Goal: Task Accomplishment & Management: Manage account settings

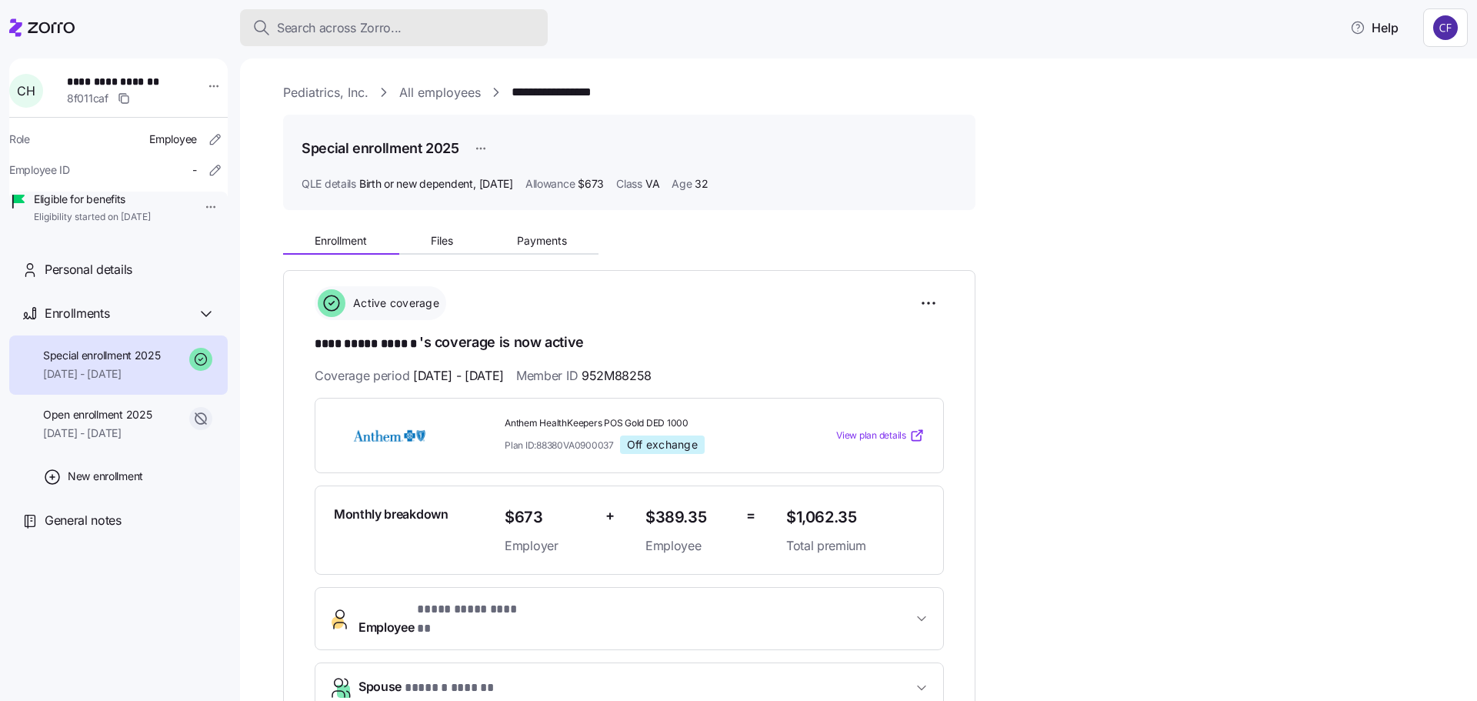
click at [335, 27] on span "Search across Zorro..." at bounding box center [339, 27] width 125 height 19
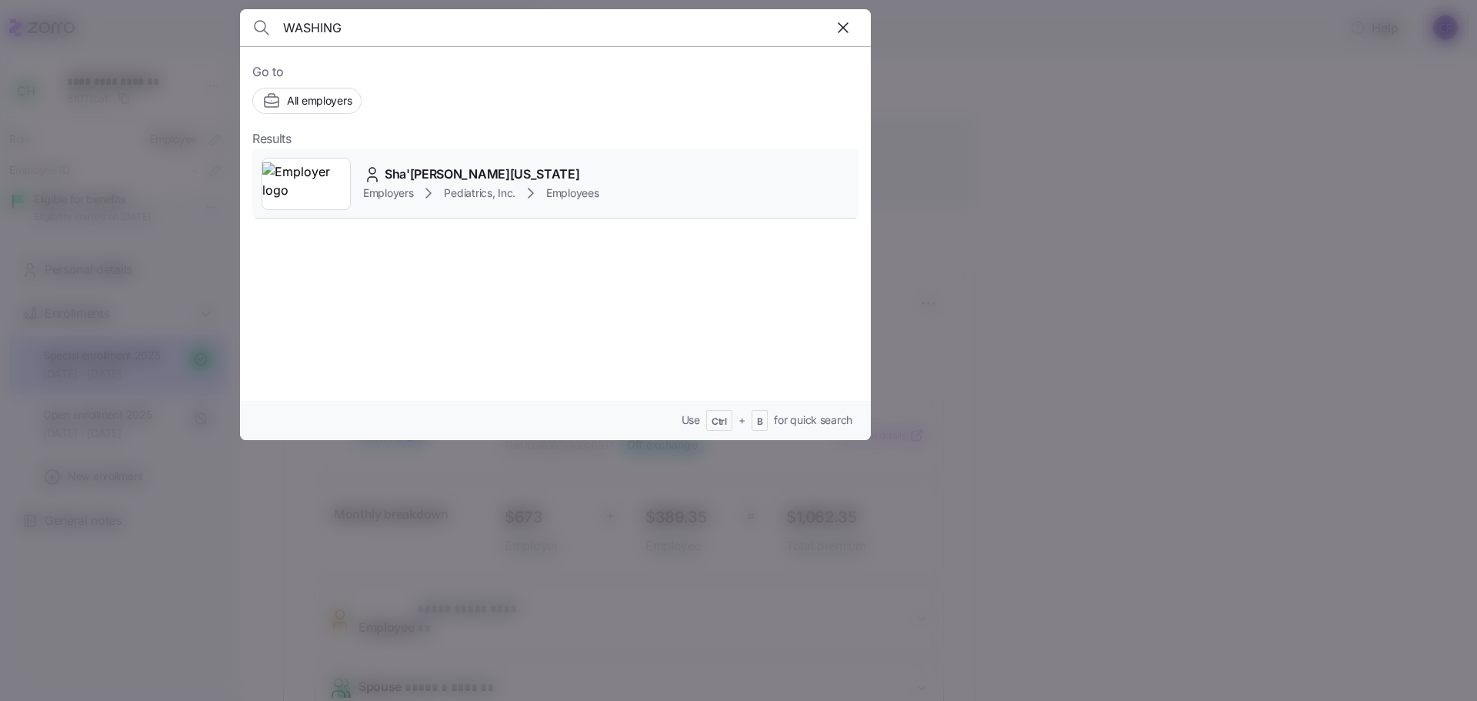
type input "WASHING"
click at [425, 192] on icon at bounding box center [428, 193] width 18 height 18
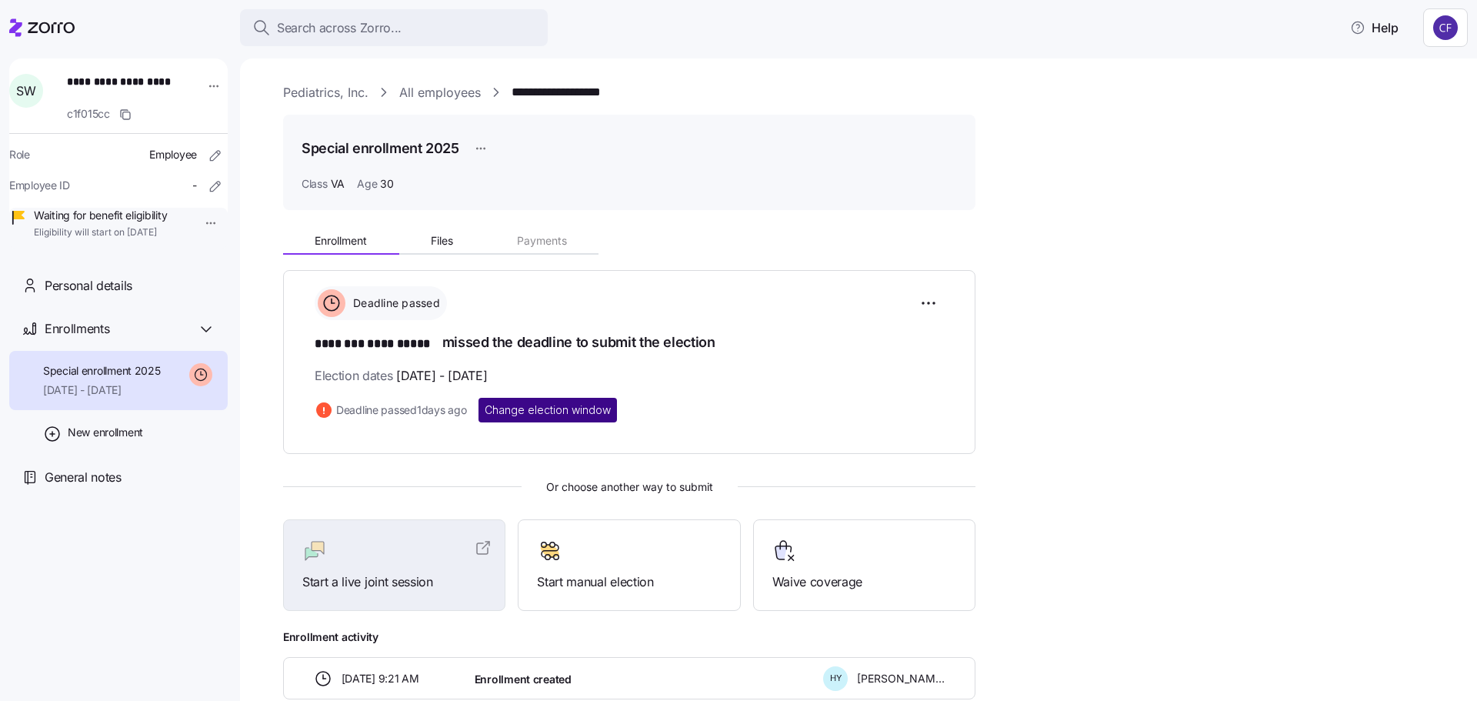
click at [585, 411] on span "Change election window" at bounding box center [548, 409] width 126 height 15
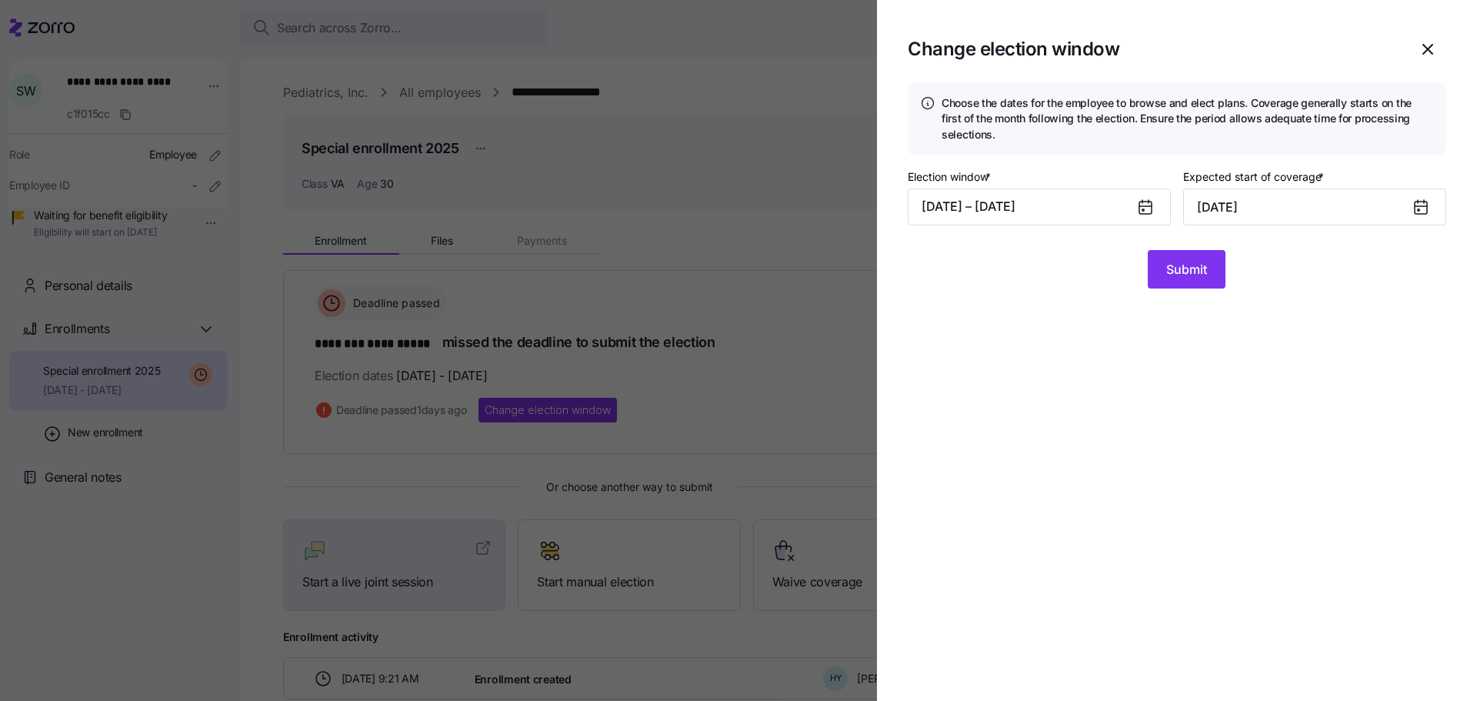
click at [1144, 209] on icon at bounding box center [1143, 210] width 2 height 2
click at [1087, 205] on button "[DATE] – [DATE]" at bounding box center [1039, 206] width 263 height 37
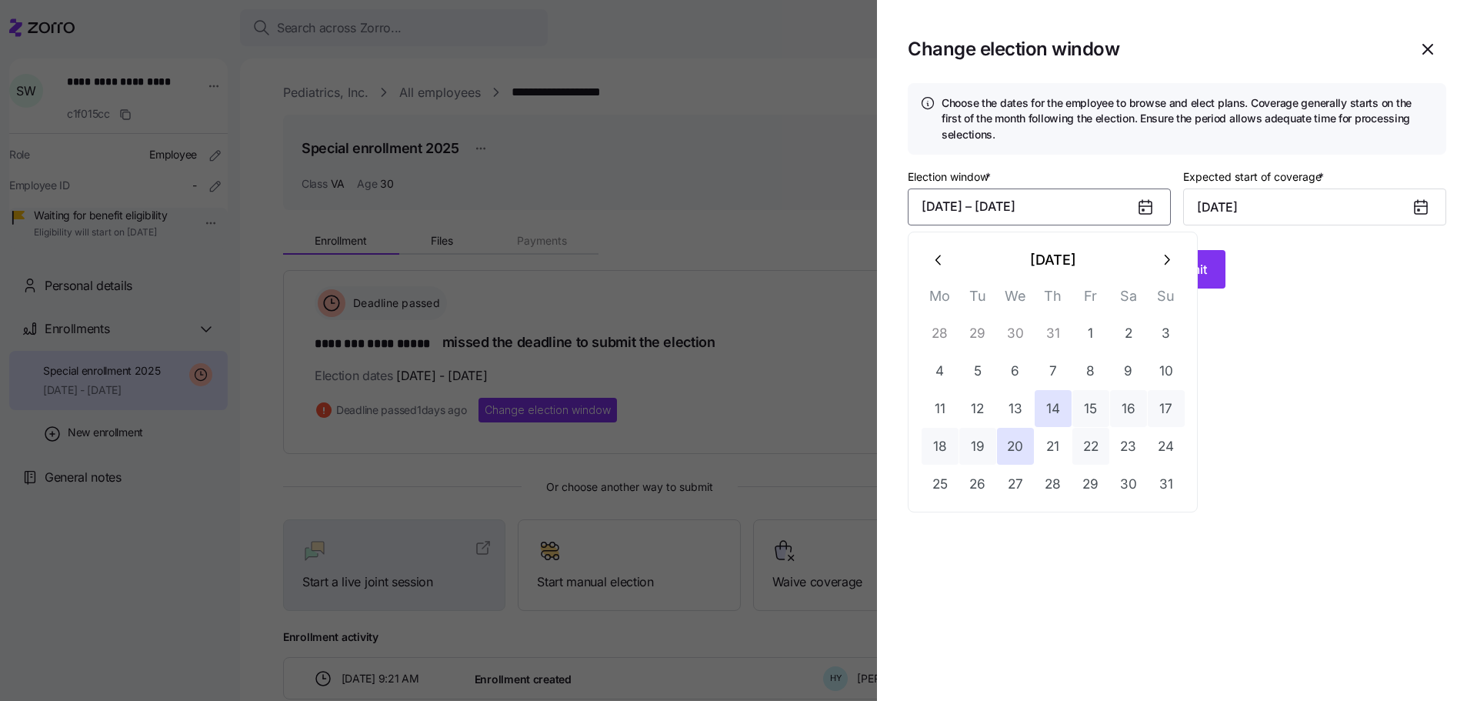
click at [1094, 447] on button "22" at bounding box center [1090, 446] width 37 height 37
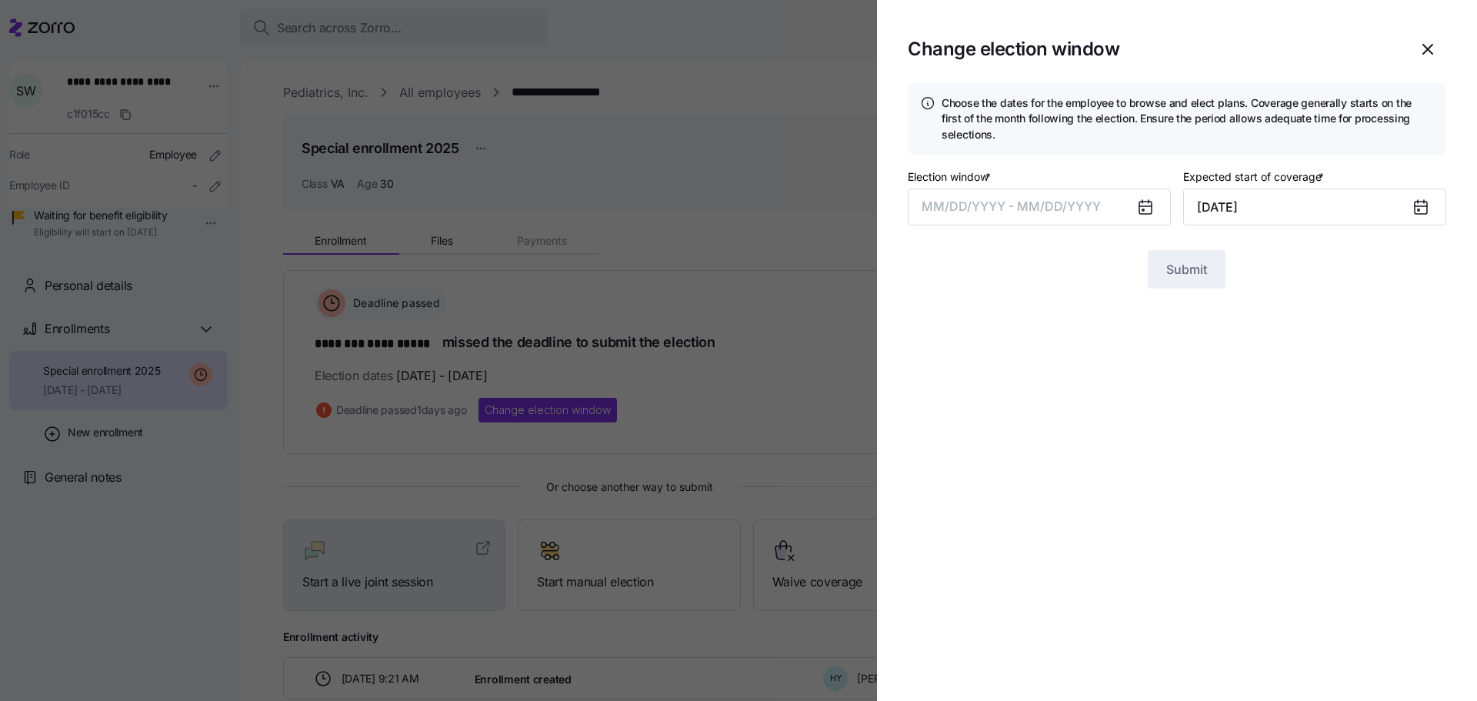
click at [1276, 431] on section "Change election window Choose the dates for the employee to browse and elect pl…" at bounding box center [1177, 350] width 600 height 701
click at [1091, 204] on span "MM/DD/YYYY - MM/DD/YYYY" at bounding box center [1010, 205] width 179 height 15
click at [1298, 329] on section "Change election window Choose the dates for the employee to browse and elect pl…" at bounding box center [1177, 350] width 600 height 701
click at [1429, 45] on icon "button" at bounding box center [1427, 49] width 18 height 18
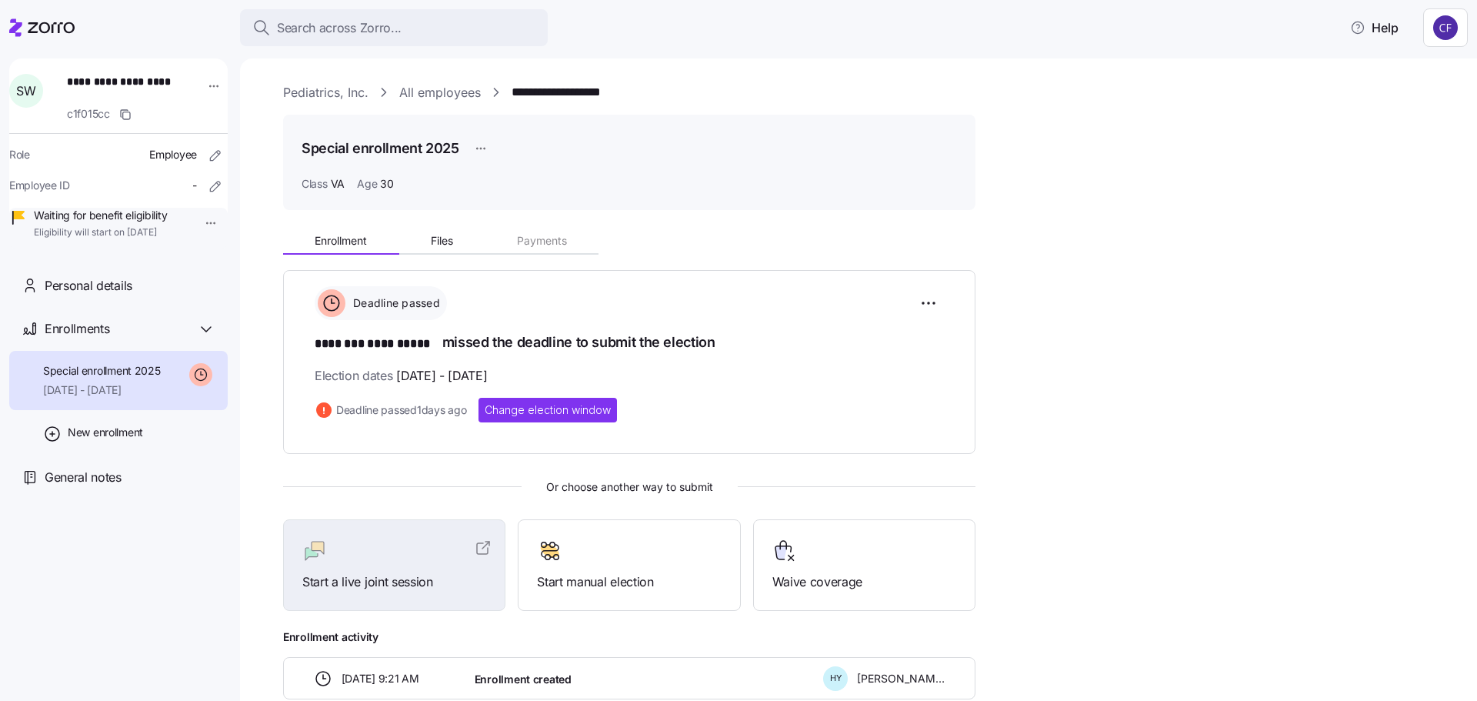
click at [1145, 310] on div "**********" at bounding box center [869, 460] width 1172 height 477
click at [329, 35] on span "Search across Zorro..." at bounding box center [339, 27] width 125 height 19
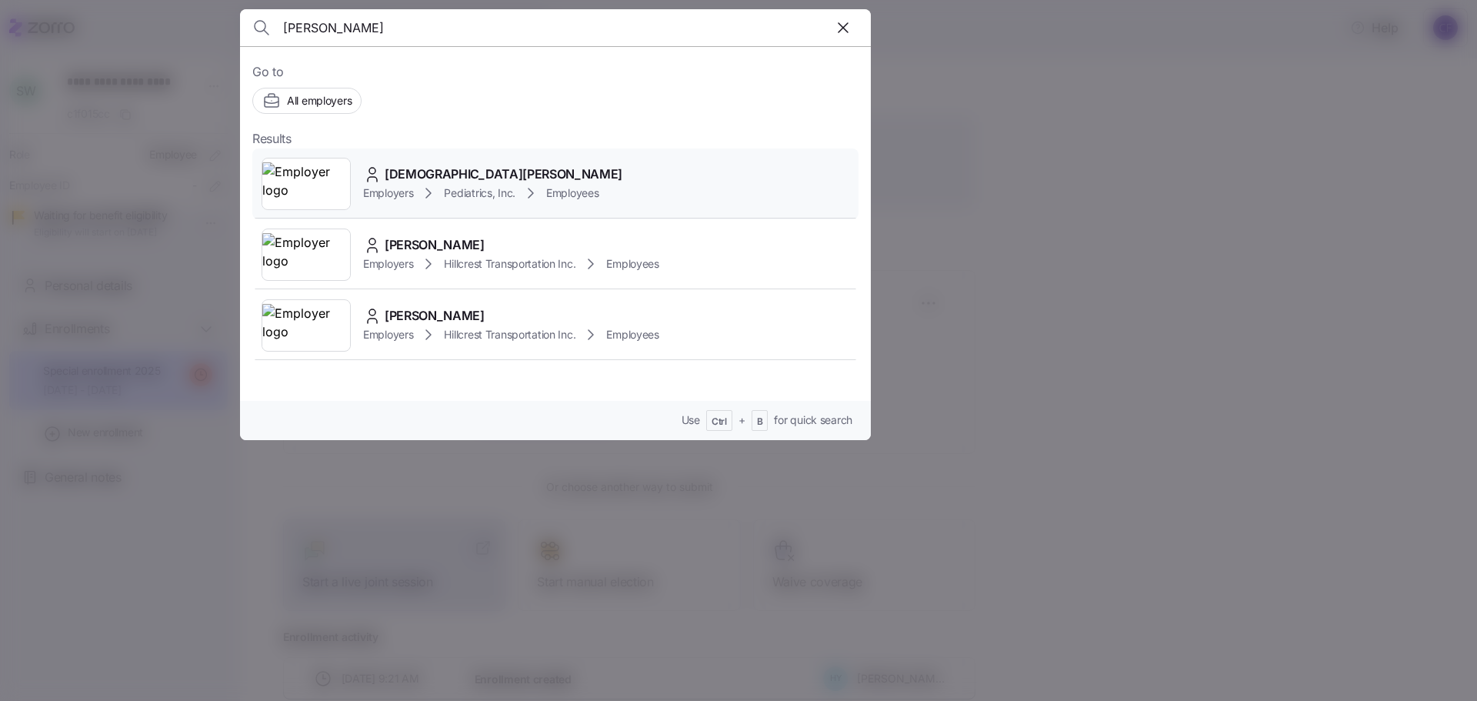
type input "[PERSON_NAME]"
click at [390, 171] on span "[DEMOGRAPHIC_DATA][PERSON_NAME]" at bounding box center [504, 174] width 238 height 19
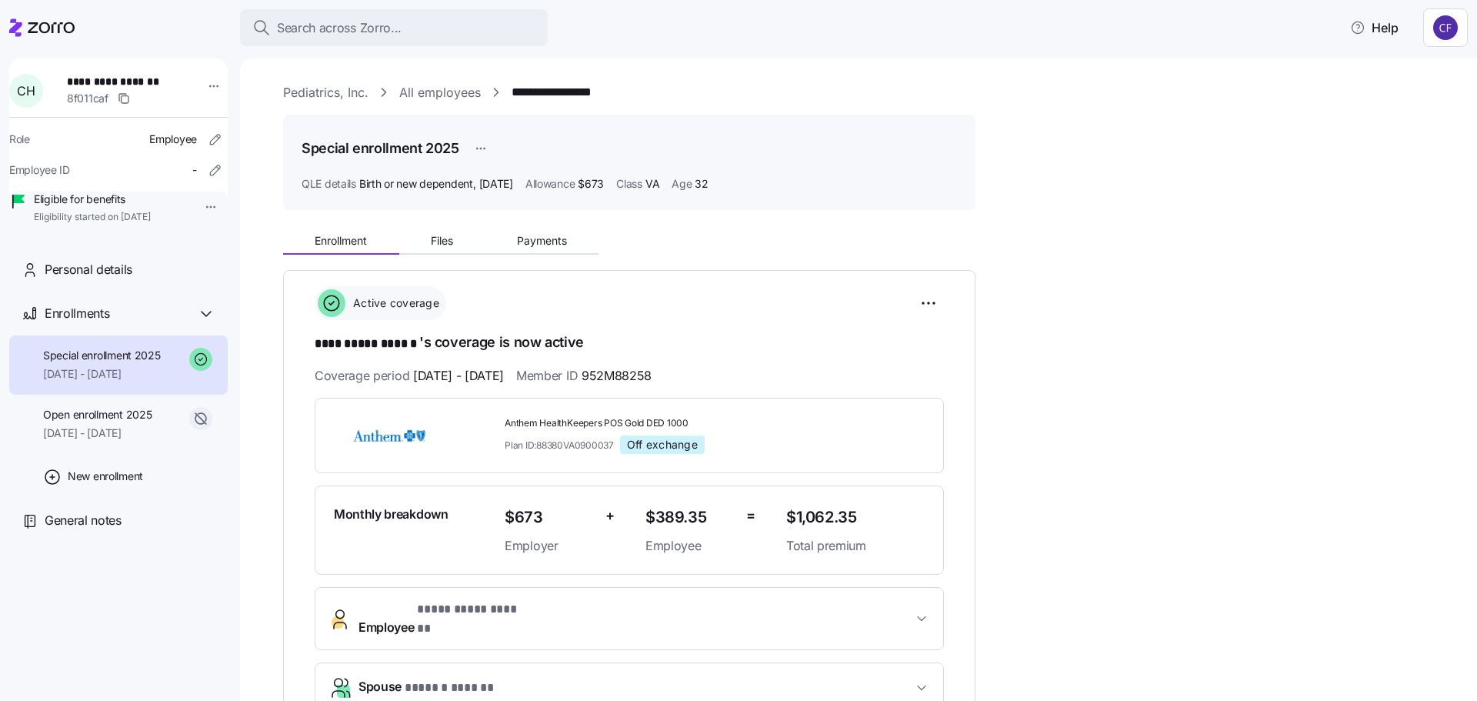
click at [338, 88] on link "Pediatrics, Inc." at bounding box center [325, 92] width 85 height 19
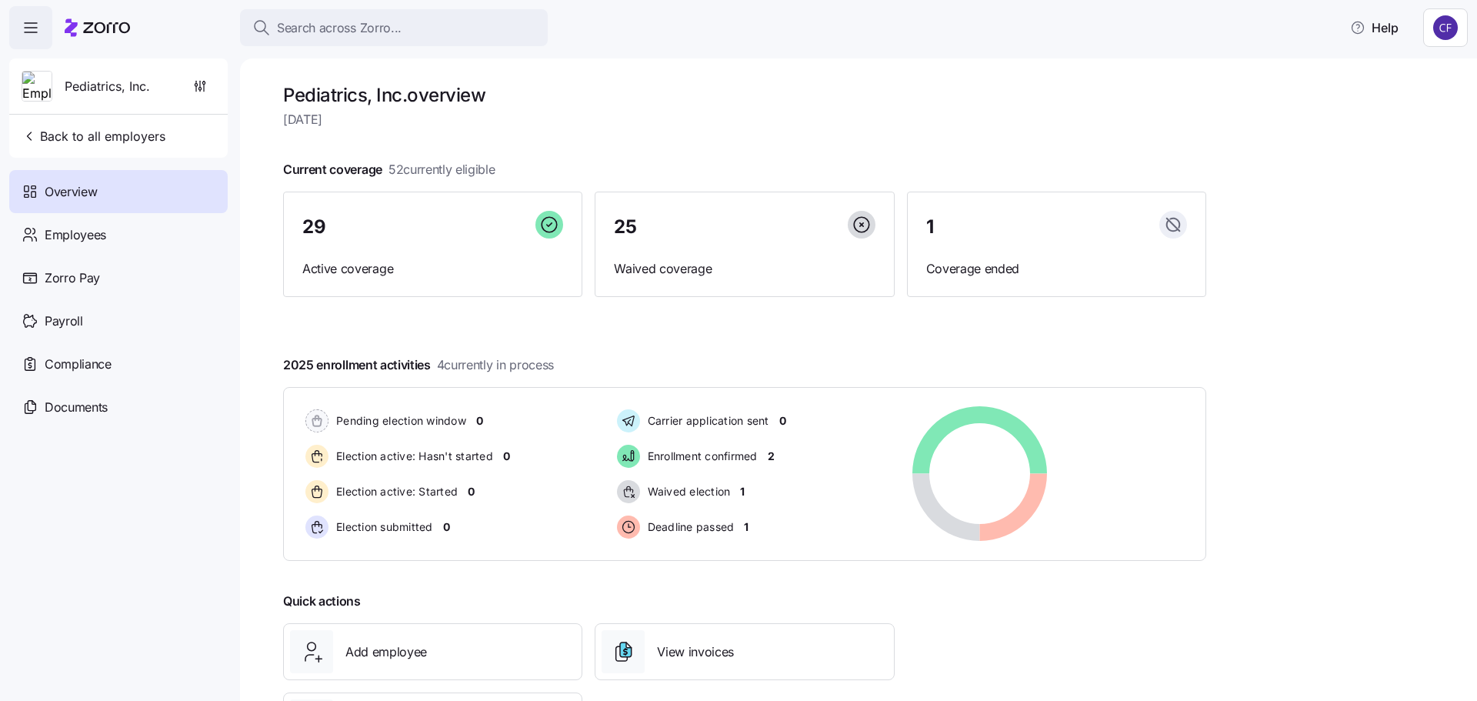
click at [98, 195] on div "Overview" at bounding box center [118, 191] width 218 height 43
